Goal: Contribute content

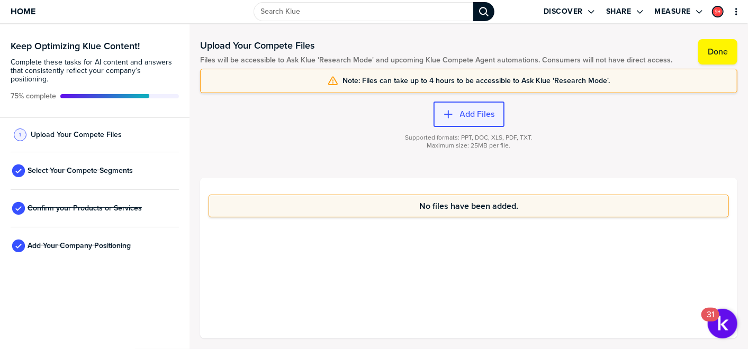
click at [437, 110] on button "Add Files" at bounding box center [468, 114] width 71 height 25
click at [87, 204] on span "Confirm your Products or Services" at bounding box center [85, 208] width 114 height 8
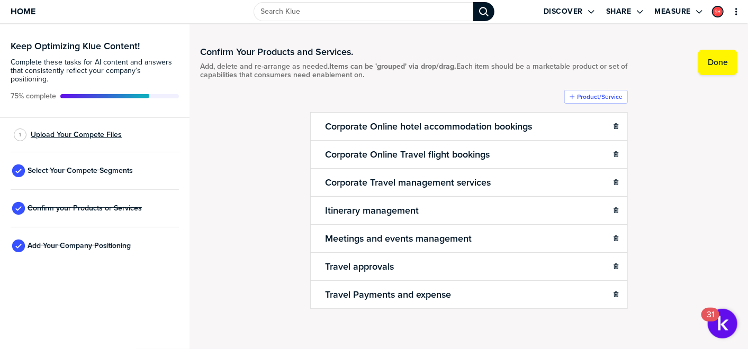
click at [89, 131] on span "Upload Your Compete Files" at bounding box center [76, 135] width 91 height 8
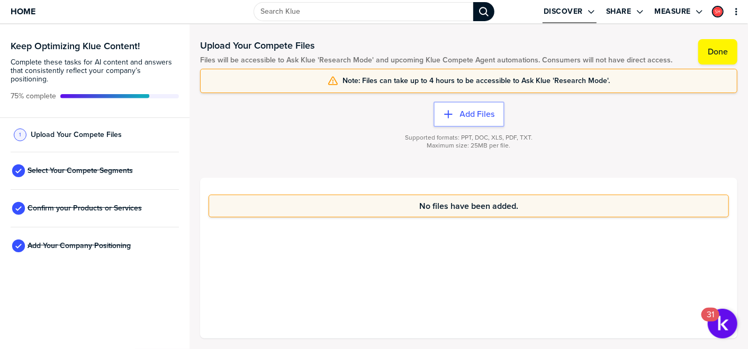
click at [577, 8] on label "Discover" at bounding box center [562, 12] width 39 height 10
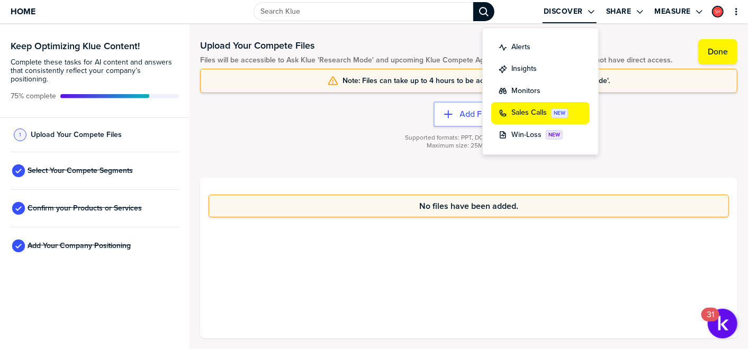
click at [521, 113] on label "Sales Calls" at bounding box center [528, 112] width 35 height 11
